Goal: Contribute content: Add original content to the website for others to see

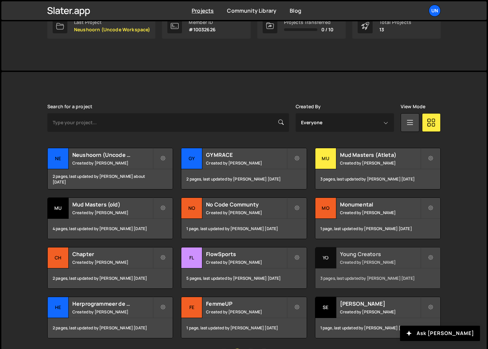
scroll to position [143, 0]
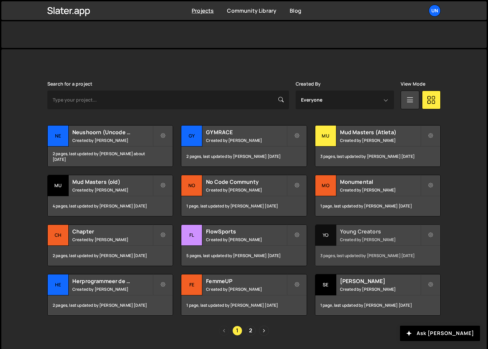
click at [358, 241] on small "Created by Rick Bossenbroek" at bounding box center [380, 240] width 80 height 6
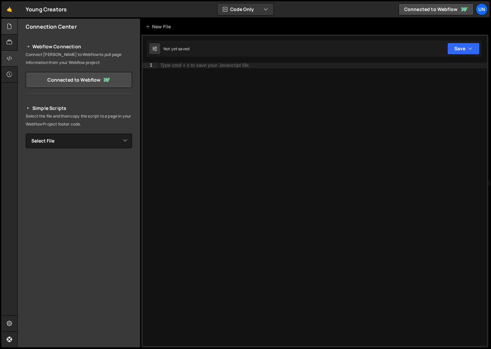
click at [13, 25] on div at bounding box center [9, 27] width 16 height 16
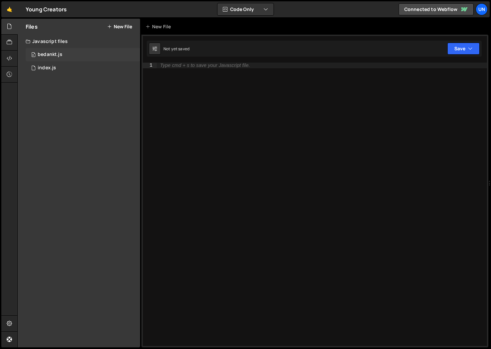
click at [56, 57] on div "bedankt.js" at bounding box center [50, 55] width 25 height 6
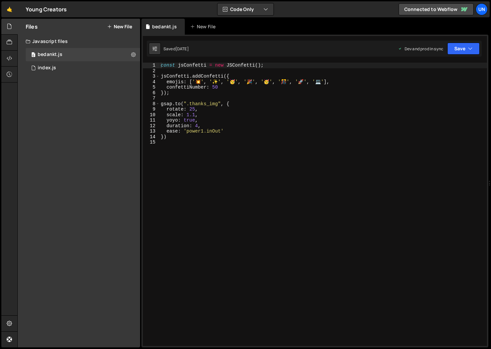
type textarea "scale: 1.1,"
click at [219, 112] on div "const jsConfetti = new JSConfetti ( ) ; jsConfetti . addConfetti ({ emojis : [ …" at bounding box center [322, 210] width 327 height 295
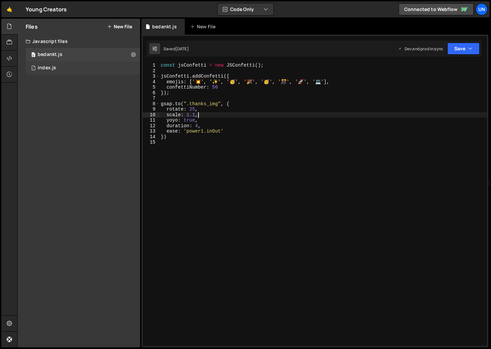
click at [49, 63] on div "1 index.js 0" at bounding box center [83, 67] width 114 height 13
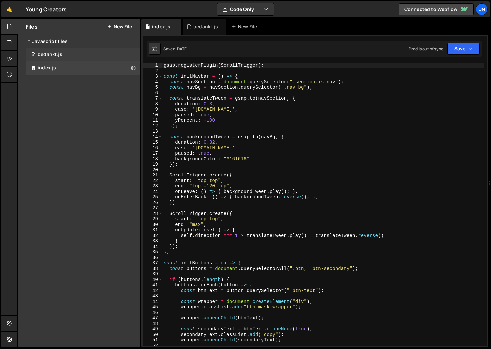
click at [67, 56] on div "0 bedankt.js 0" at bounding box center [83, 54] width 114 height 13
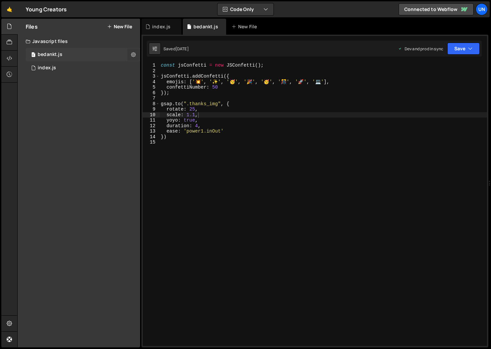
click at [135, 54] on icon at bounding box center [133, 54] width 5 height 6
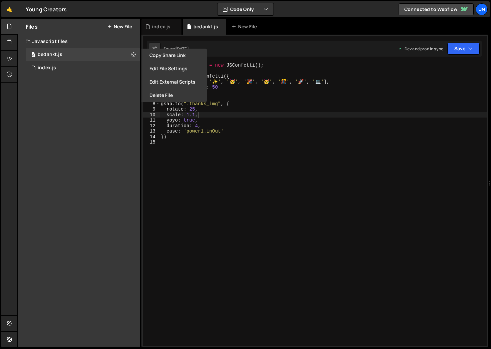
click at [203, 153] on div "const jsConfetti = new JSConfetti ( ) ; jsConfetti . addConfetti ({ emojis : [ …" at bounding box center [322, 210] width 327 height 295
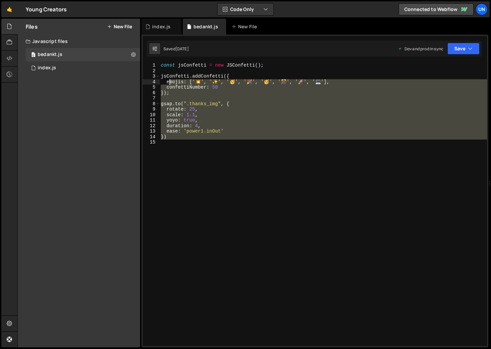
drag, startPoint x: 198, startPoint y: 155, endPoint x: 136, endPoint y: 44, distance: 126.8
click at [136, 44] on div "Files New File Javascript files 0 bedankt.js 0 1 index.js 0 CSS files Copy shar…" at bounding box center [253, 183] width 473 height 329
type textarea "const jsConfetti = new JSConfetti();"
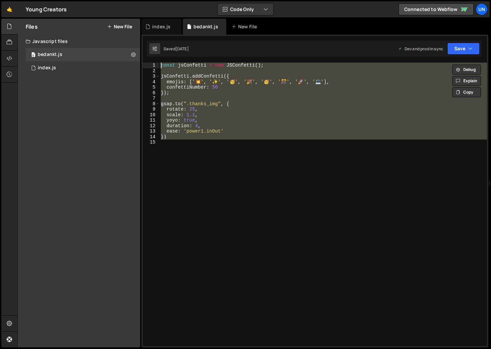
click at [115, 24] on button "New File" at bounding box center [119, 26] width 25 height 5
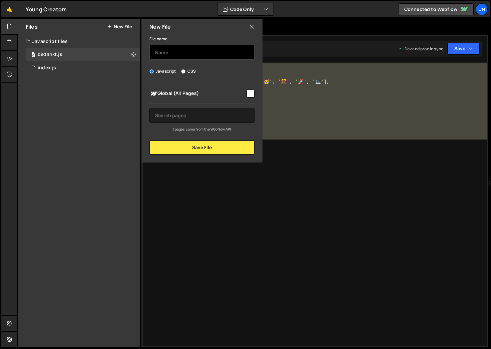
click at [166, 51] on input "text" at bounding box center [201, 52] width 105 height 15
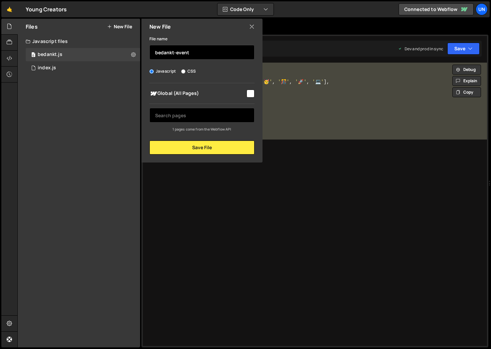
type input "bedankt-event"
click at [206, 120] on input "text" at bounding box center [201, 115] width 105 height 15
click at [203, 113] on input "text" at bounding box center [201, 115] width 105 height 15
type input "bedankt"
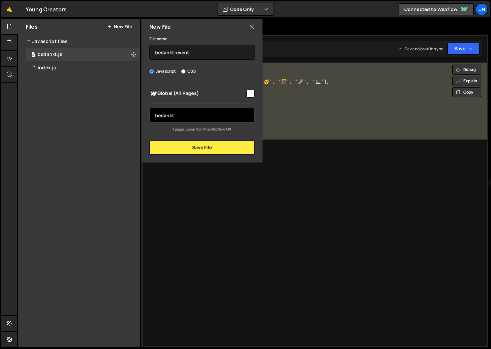
click at [182, 114] on input "bedankt" at bounding box center [201, 115] width 105 height 15
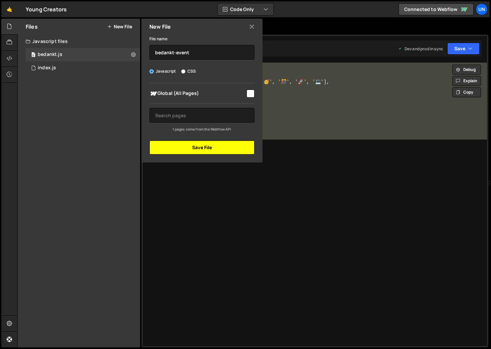
click at [196, 143] on button "Save File" at bounding box center [201, 148] width 105 height 14
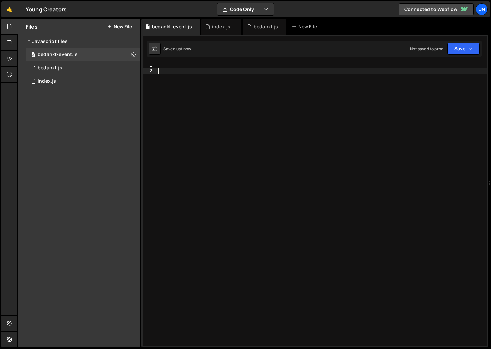
click at [187, 73] on div at bounding box center [322, 210] width 330 height 295
paste textarea "})"
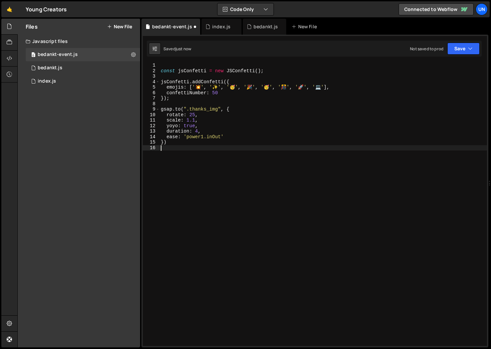
type textarea "})"
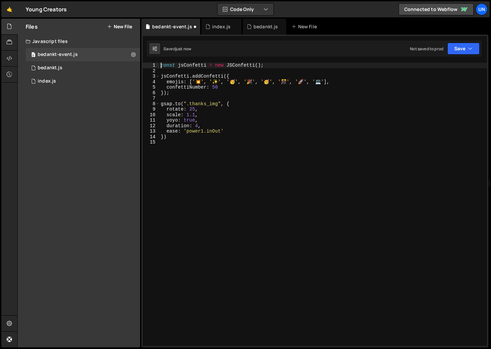
click at [237, 60] on div "1 Type cmd + s to save your Javascript file. הההההההההההההההההההההההההההההההההה…" at bounding box center [314, 191] width 347 height 313
type textarea "jsConfetti.addConfetti({"
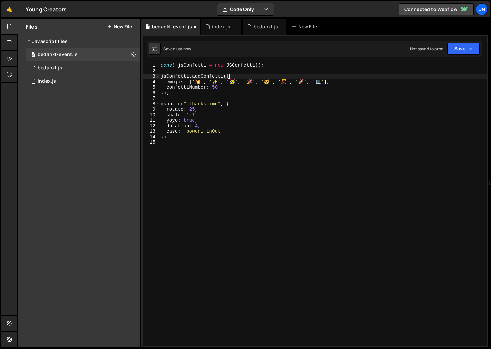
click at [233, 77] on div "const jsConfetti = new JSConfetti ( ) ; jsConfetti . addConfetti ({ emojis : [ …" at bounding box center [322, 210] width 327 height 295
click at [136, 53] on button at bounding box center [133, 55] width 12 height 12
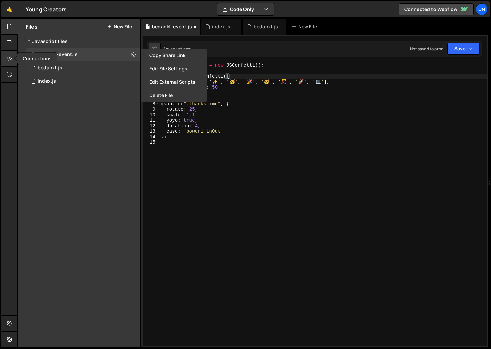
click at [10, 54] on div at bounding box center [9, 59] width 16 height 16
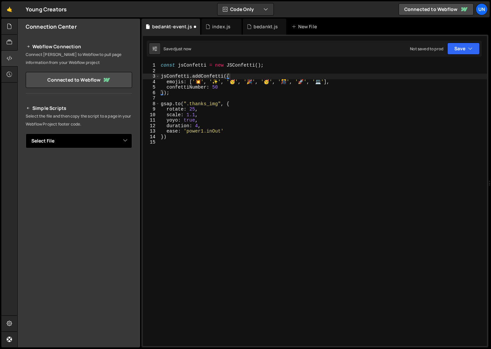
click at [89, 138] on select "Select File bedankt.js index.js bedankt-event.js" at bounding box center [79, 141] width 106 height 15
select select "45007"
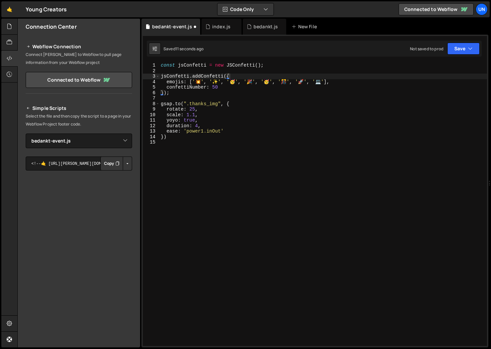
click at [112, 166] on button "Copy" at bounding box center [111, 164] width 23 height 14
